Goal: Information Seeking & Learning: Learn about a topic

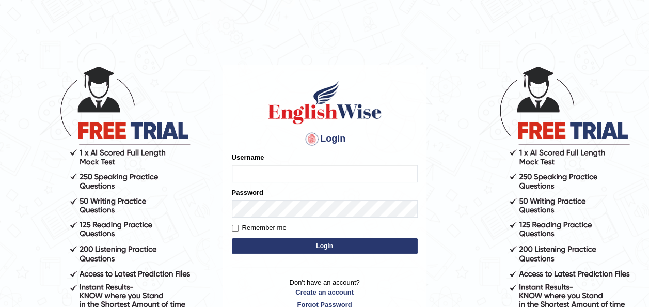
type input "otgontsetseg_parramatta"
click at [321, 240] on button "Login" at bounding box center [325, 245] width 186 height 15
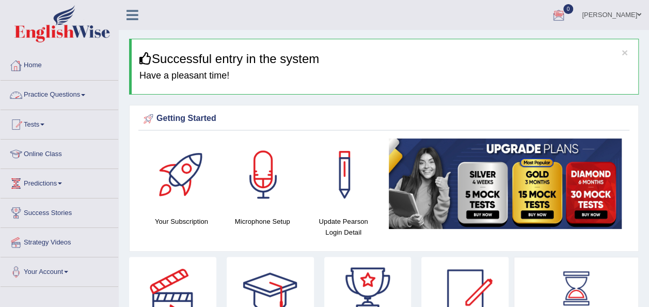
click at [76, 89] on link "Practice Questions" at bounding box center [60, 94] width 118 height 26
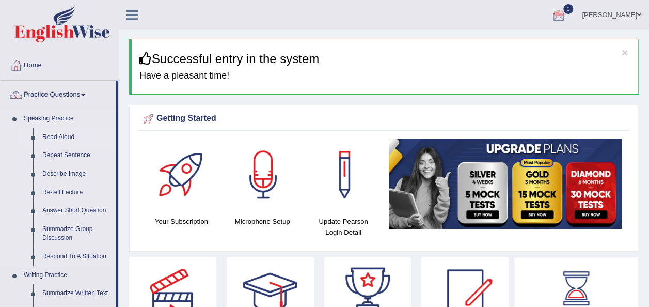
click at [64, 136] on link "Read Aloud" at bounding box center [77, 137] width 78 height 19
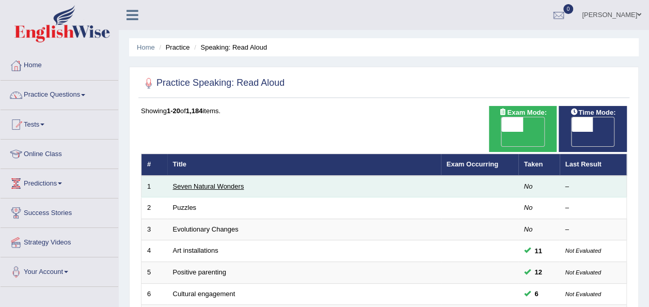
click at [237, 182] on link "Seven Natural Wonders" at bounding box center [208, 186] width 71 height 8
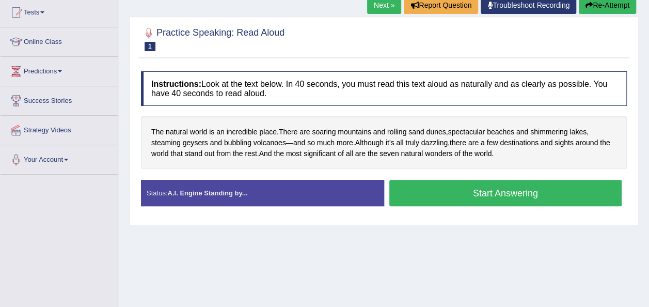
scroll to position [117, 0]
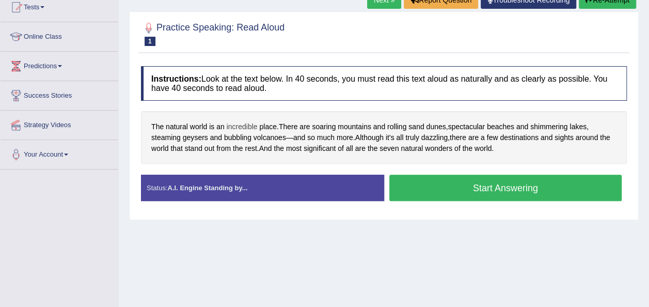
click at [243, 121] on span "incredible" at bounding box center [242, 126] width 31 height 11
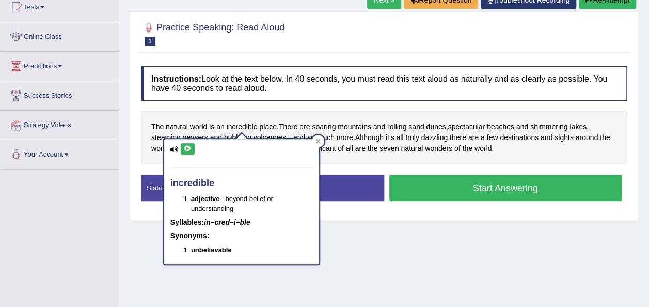
click at [189, 148] on icon at bounding box center [188, 149] width 8 height 6
click at [405, 236] on div "Home Practice Speaking: Read Aloud Seven Natural Wonders * Remember to use the …" at bounding box center [384, 141] width 531 height 517
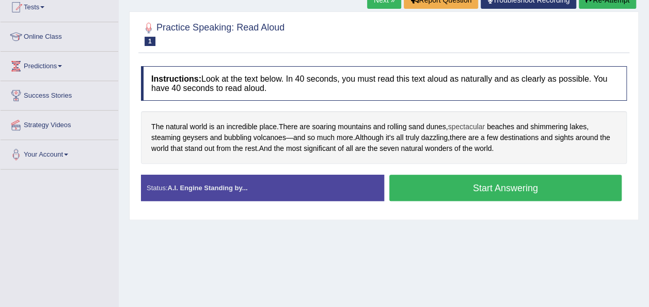
click at [460, 130] on span "spectacular" at bounding box center [466, 126] width 37 height 11
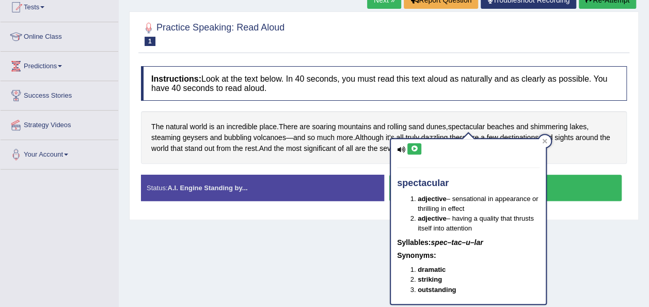
click at [414, 154] on button at bounding box center [415, 148] width 14 height 11
click at [620, 298] on div "Home Practice Speaking: Read Aloud Seven Natural Wonders * Remember to use the …" at bounding box center [384, 141] width 531 height 517
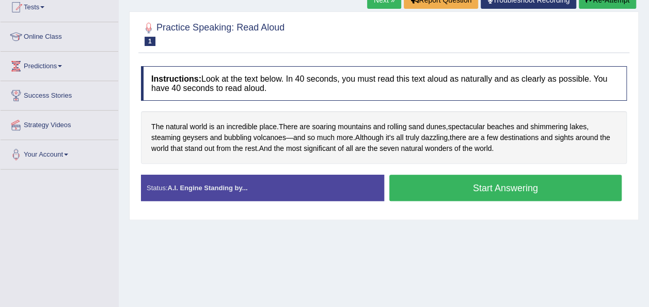
click at [364, 222] on div "Home Practice Speaking: Read Aloud Seven Natural Wonders * Remember to use the …" at bounding box center [384, 141] width 531 height 517
click at [443, 180] on button "Start Answering" at bounding box center [506, 188] width 233 height 26
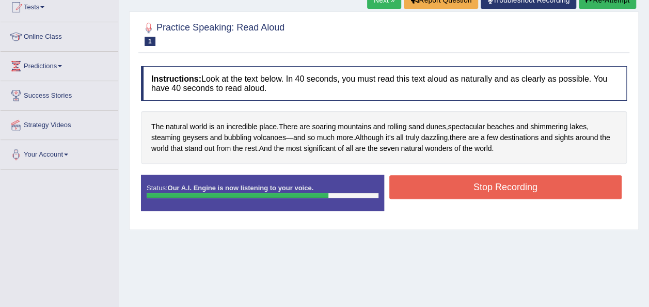
click at [443, 180] on button "Stop Recording" at bounding box center [506, 187] width 233 height 24
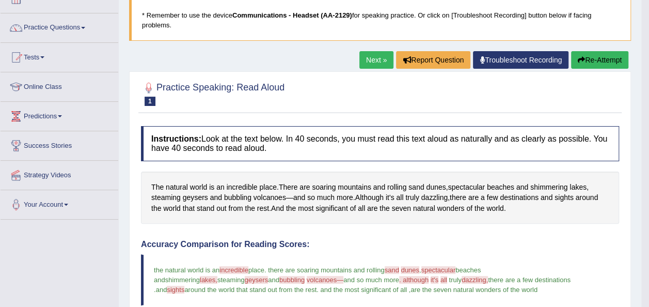
scroll to position [69, 0]
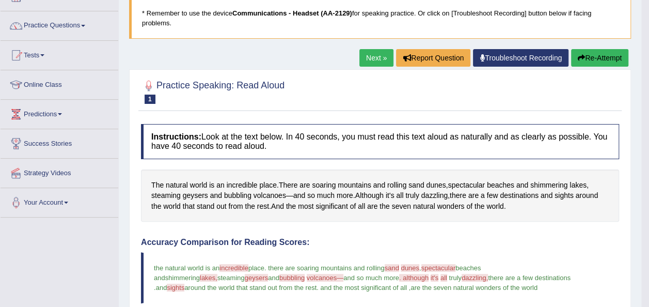
click at [375, 54] on link "Next »" at bounding box center [377, 58] width 34 height 18
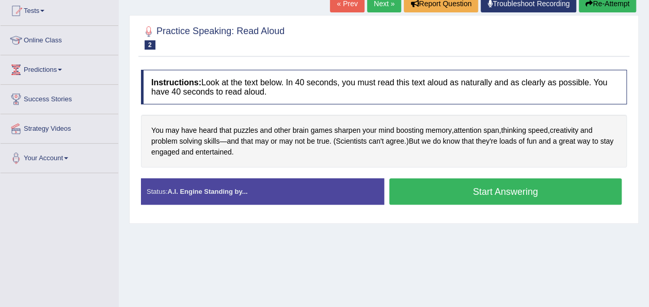
scroll to position [129, 0]
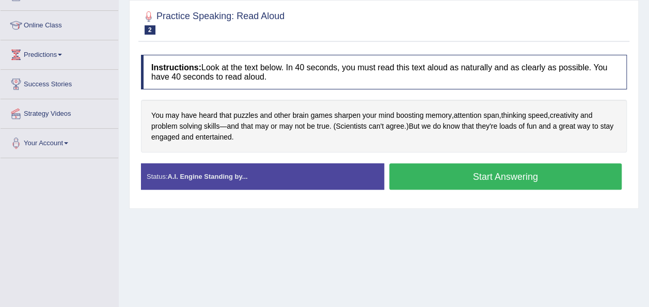
click at [455, 181] on button "Start Answering" at bounding box center [506, 176] width 233 height 26
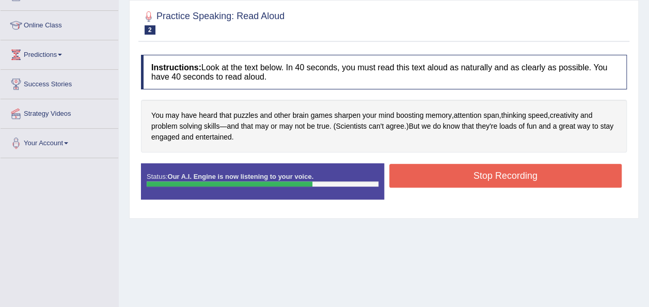
click at [454, 180] on button "Stop Recording" at bounding box center [506, 176] width 233 height 24
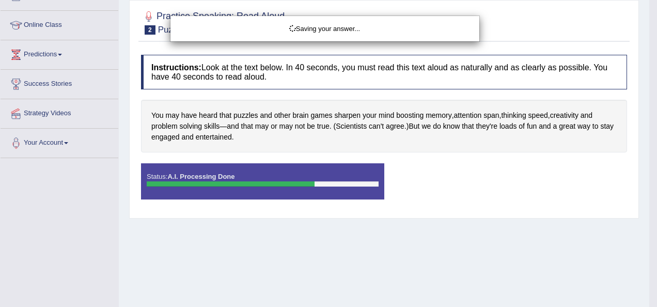
click at [436, 32] on div "Saving your answer..." at bounding box center [324, 29] width 293 height 10
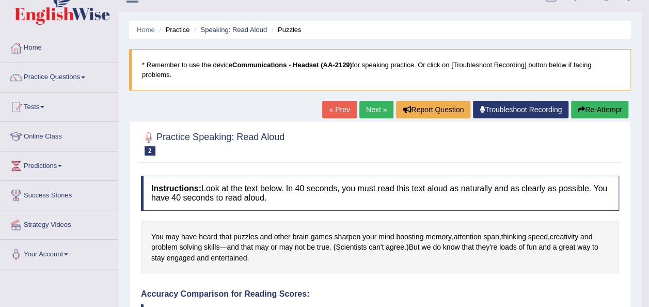
scroll to position [17, 0]
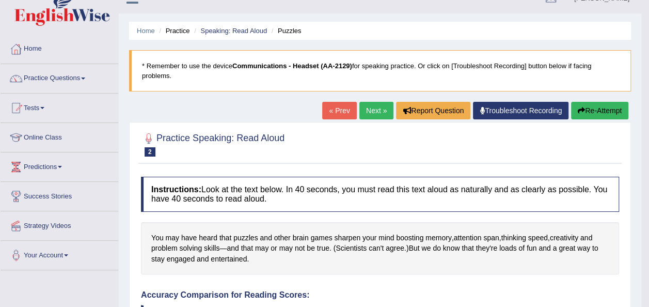
click at [374, 103] on link "Next »" at bounding box center [377, 111] width 34 height 18
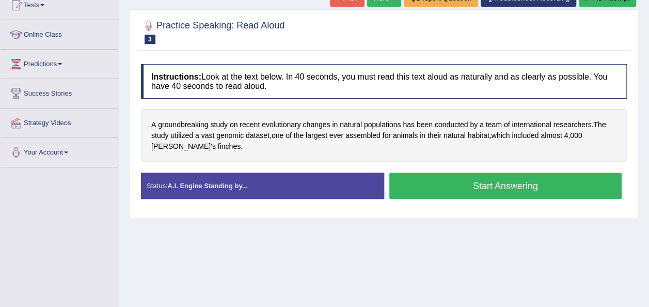
scroll to position [141, 0]
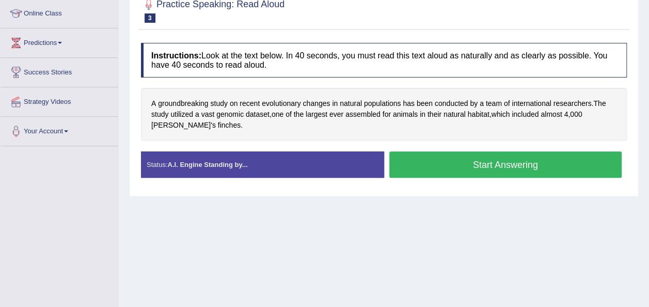
drag, startPoint x: 267, startPoint y: 111, endPoint x: 402, endPoint y: 153, distance: 142.5
click at [402, 153] on div "Instructions: Look at the text below. In 40 seconds, you must read this text al…" at bounding box center [383, 114] width 491 height 153
click at [402, 153] on button "Start Answering" at bounding box center [506, 164] width 233 height 26
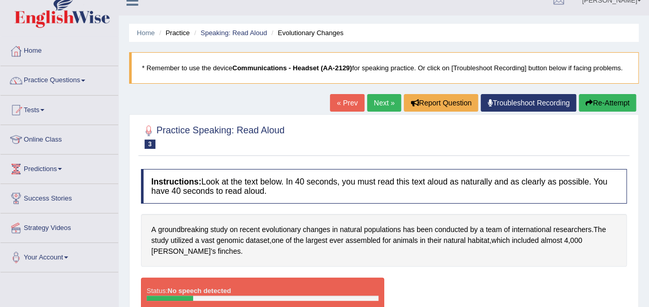
scroll to position [3, 0]
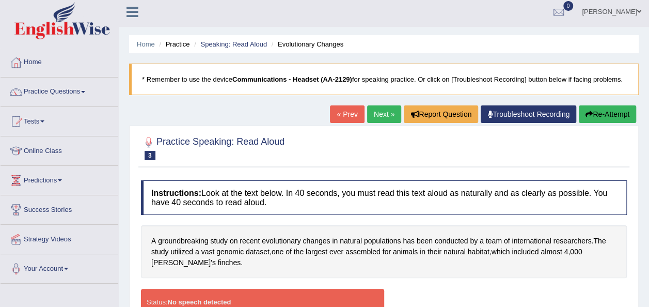
click at [597, 114] on button "Re-Attempt" at bounding box center [607, 114] width 57 height 18
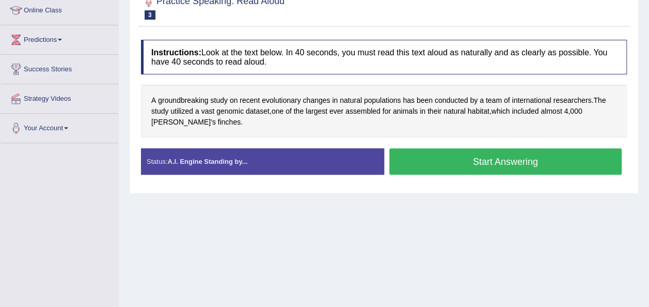
scroll to position [156, 0]
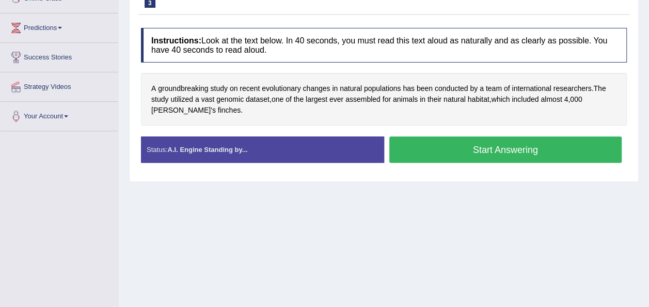
click at [477, 156] on button "Start Answering" at bounding box center [506, 149] width 233 height 26
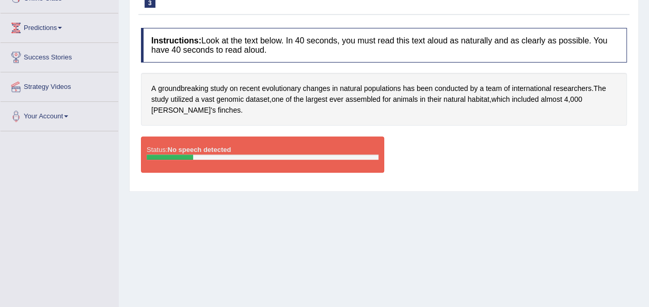
scroll to position [14, 0]
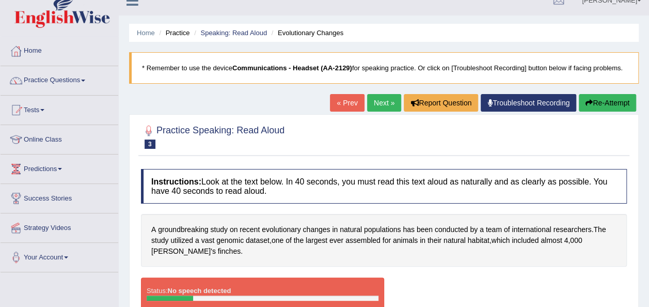
click at [380, 101] on link "Next »" at bounding box center [384, 103] width 34 height 18
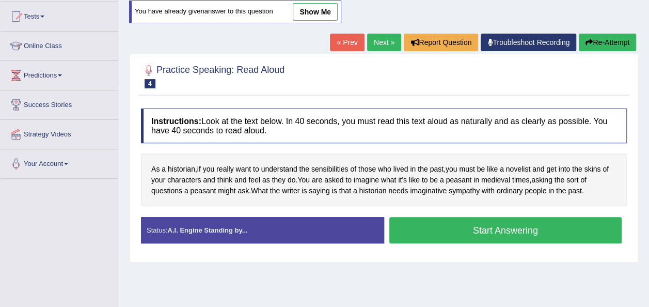
scroll to position [117, 0]
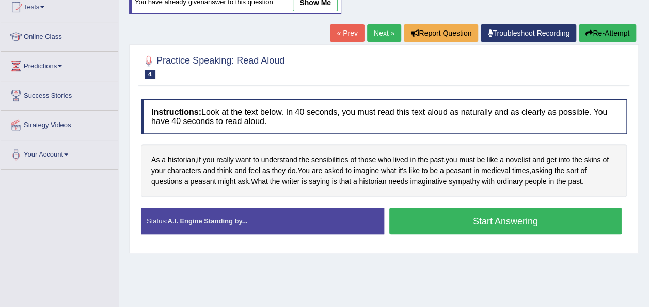
click at [458, 217] on button "Start Answering" at bounding box center [506, 221] width 233 height 26
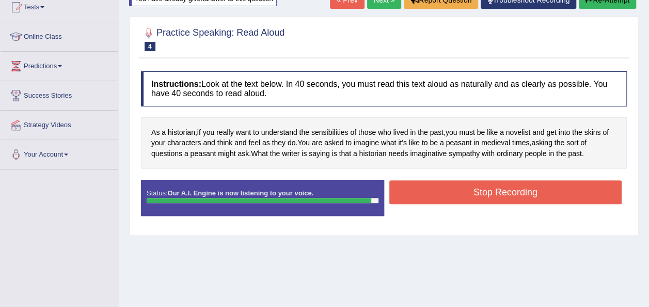
click at [483, 189] on button "Stop Recording" at bounding box center [506, 192] width 233 height 24
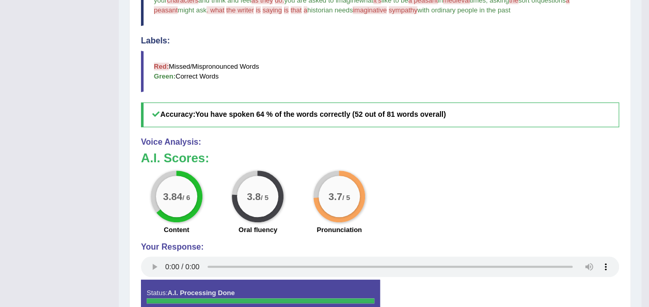
scroll to position [0, 0]
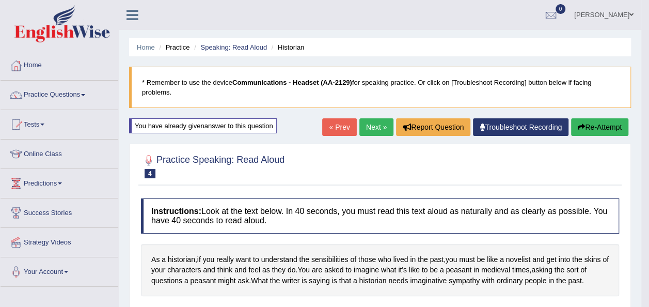
click at [370, 122] on link "Next »" at bounding box center [377, 127] width 34 height 18
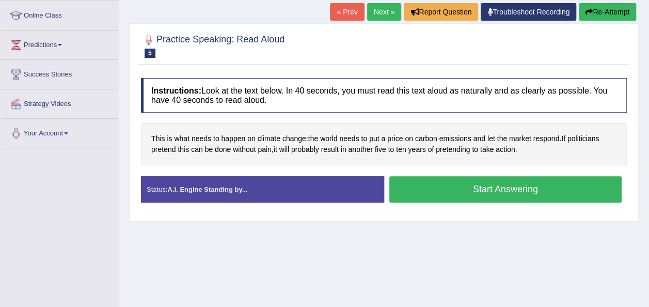
scroll to position [141, 0]
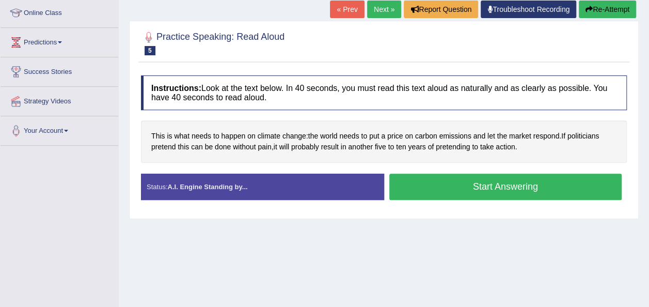
click at [429, 188] on button "Start Answering" at bounding box center [506, 187] width 233 height 26
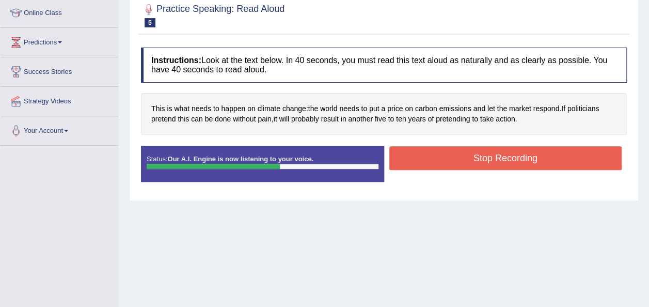
click at [531, 159] on button "Stop Recording" at bounding box center [506, 158] width 233 height 24
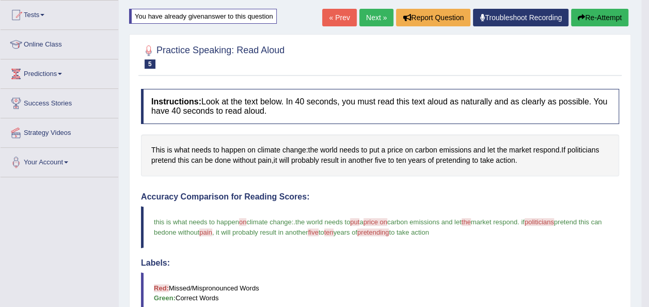
scroll to position [0, 0]
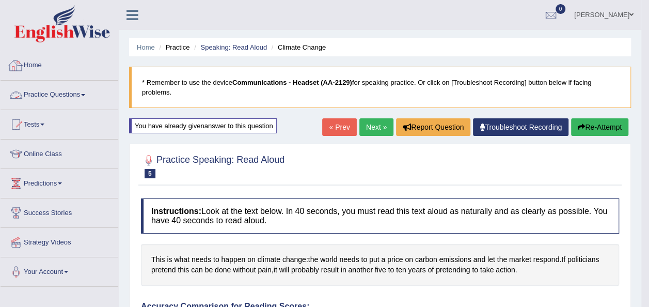
click at [63, 95] on link "Practice Questions" at bounding box center [60, 94] width 118 height 26
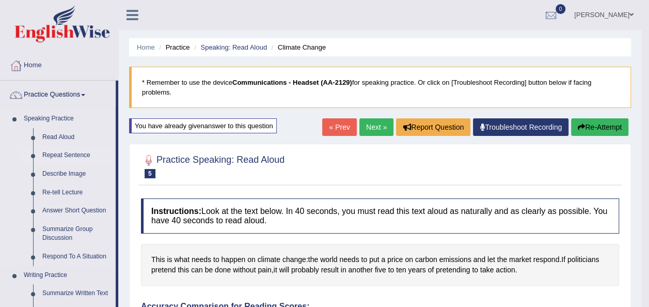
click at [69, 155] on link "Repeat Sentence" at bounding box center [77, 155] width 78 height 19
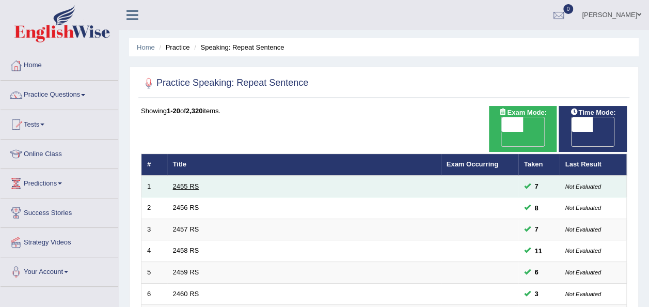
click at [179, 182] on link "2455 RS" at bounding box center [186, 186] width 26 height 8
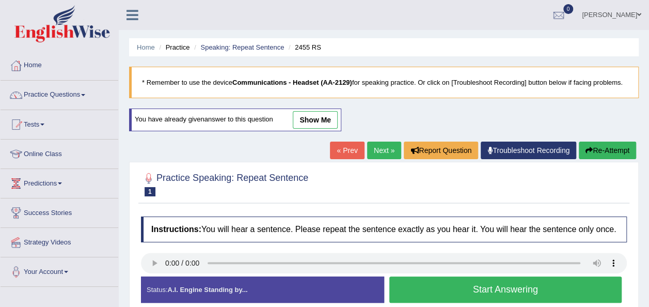
click at [543, 290] on button "Start Answering" at bounding box center [506, 289] width 233 height 26
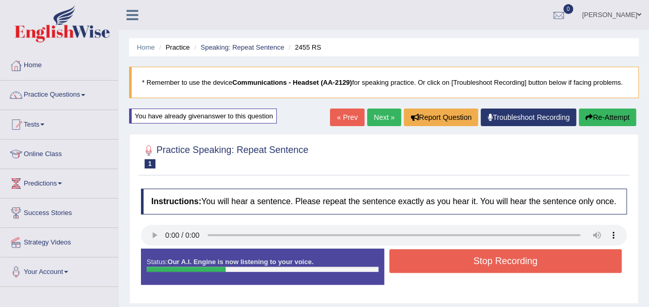
click at [556, 249] on div "Start Answering" at bounding box center [505, 249] width 243 height 1
click at [559, 258] on button "Stop Recording" at bounding box center [506, 261] width 233 height 24
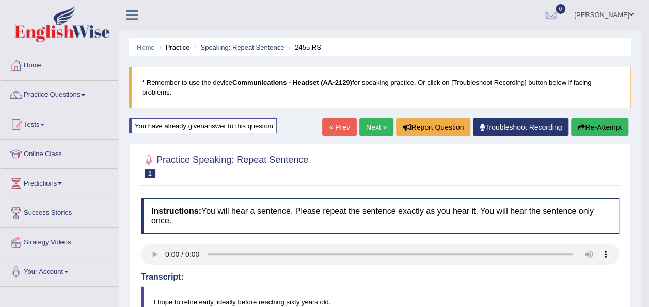
click at [382, 128] on link "Next »" at bounding box center [377, 127] width 34 height 18
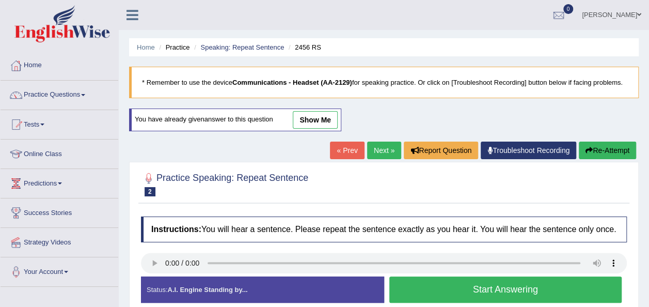
click at [528, 294] on button "Start Answering" at bounding box center [506, 289] width 233 height 26
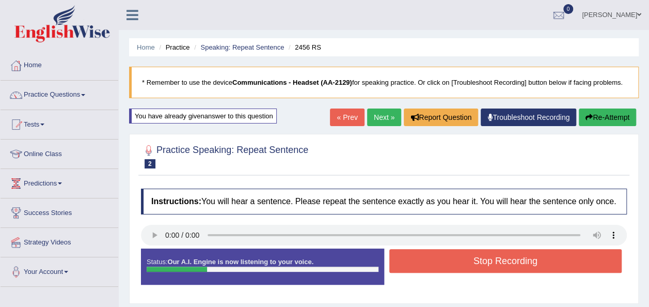
click at [526, 261] on button "Stop Recording" at bounding box center [506, 261] width 233 height 24
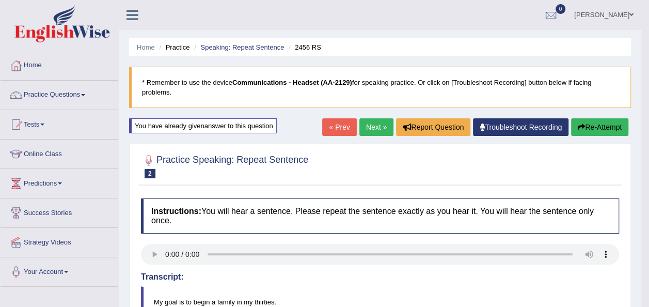
click at [82, 91] on link "Practice Questions" at bounding box center [60, 94] width 118 height 26
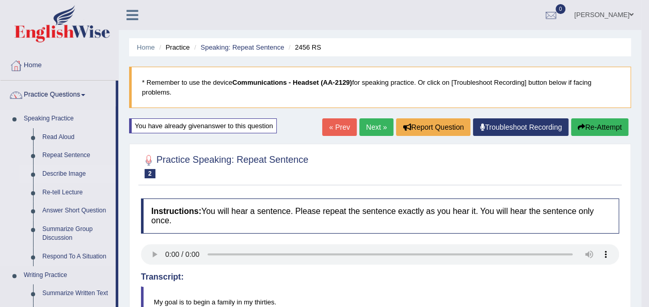
click at [71, 173] on link "Describe Image" at bounding box center [77, 174] width 78 height 19
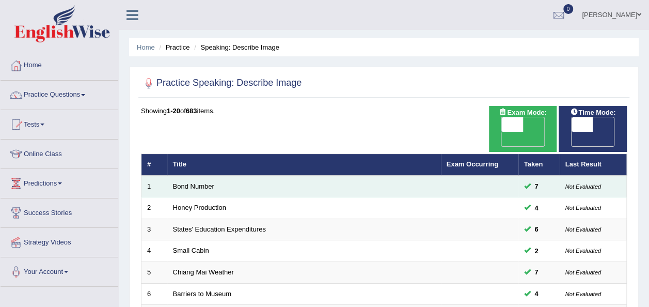
click at [211, 176] on td "Bond Number" at bounding box center [304, 187] width 274 height 22
click at [210, 182] on link "Bond Number" at bounding box center [193, 186] width 41 height 8
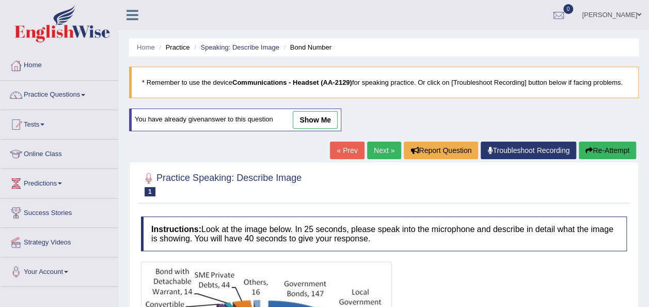
scroll to position [212, 0]
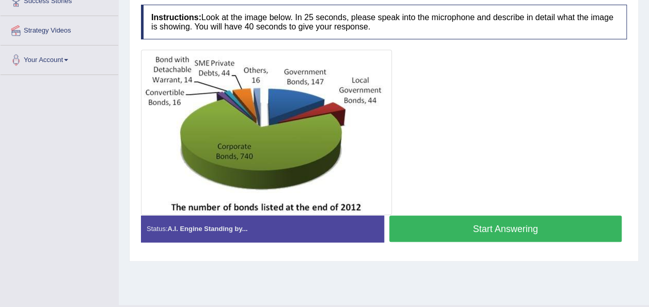
click at [542, 225] on button "Start Answering" at bounding box center [506, 228] width 233 height 26
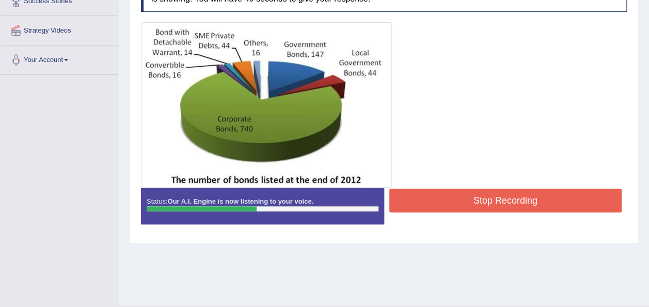
click at [553, 197] on button "Stop Recording" at bounding box center [506, 201] width 233 height 24
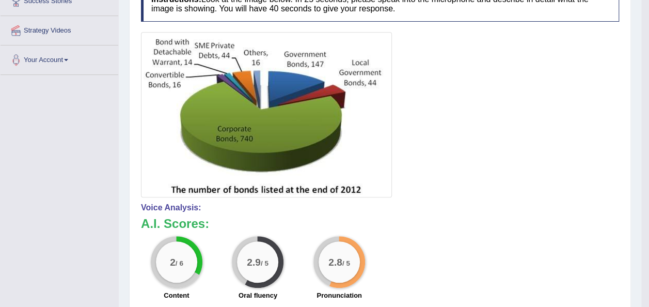
drag, startPoint x: 649, startPoint y: 130, endPoint x: 654, endPoint y: 46, distance: 83.9
